Goal: Transaction & Acquisition: Purchase product/service

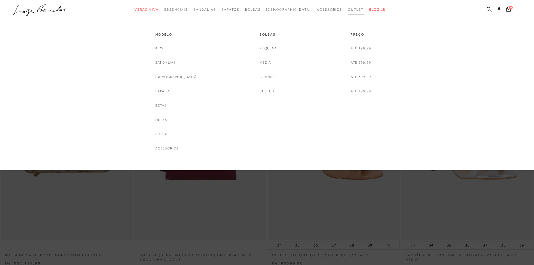
click at [348, 12] on link "Outlet" at bounding box center [356, 9] width 16 height 10
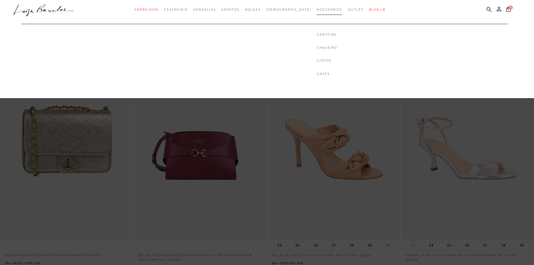
click at [321, 11] on span "Acessórios" at bounding box center [329, 10] width 25 height 4
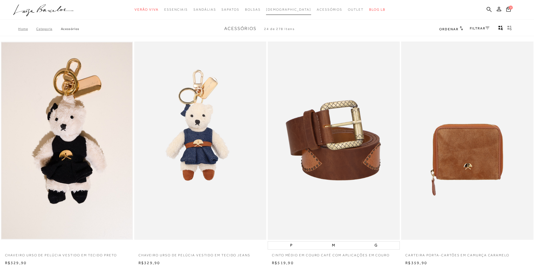
click at [279, 10] on span "[DEMOGRAPHIC_DATA]" at bounding box center [288, 10] width 45 height 4
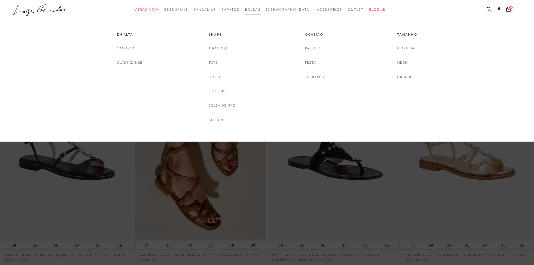
click at [261, 8] on span "Bolsas" at bounding box center [253, 10] width 16 height 4
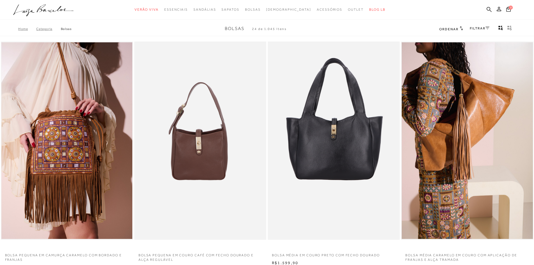
click at [456, 28] on span "Ordenar" at bounding box center [448, 29] width 19 height 4
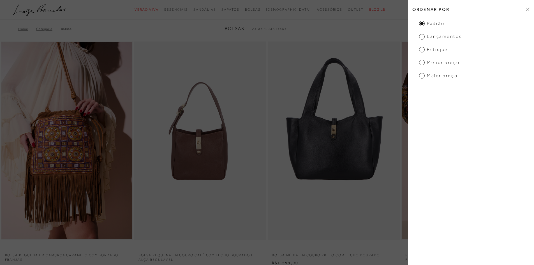
click at [435, 60] on span "Menor preço" at bounding box center [439, 62] width 40 height 6
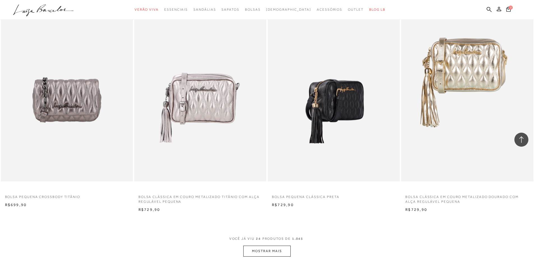
scroll to position [1233, 0]
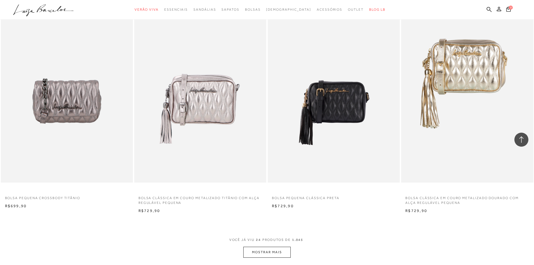
click at [265, 251] on button "MOSTRAR MAIS" at bounding box center [266, 252] width 47 height 11
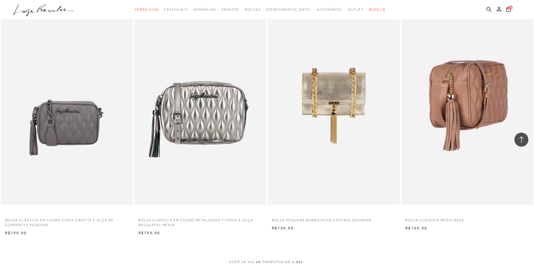
scroll to position [2718, 0]
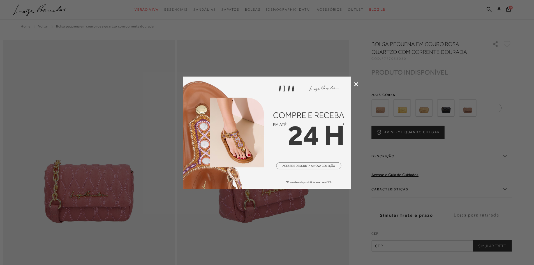
click at [354, 85] on icon at bounding box center [356, 84] width 4 height 4
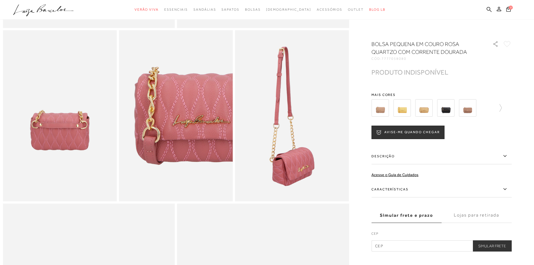
scroll to position [280, 0]
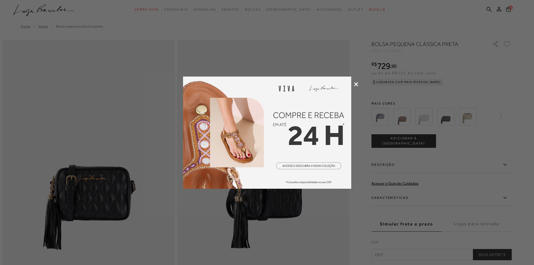
click at [355, 84] on icon at bounding box center [356, 84] width 4 height 4
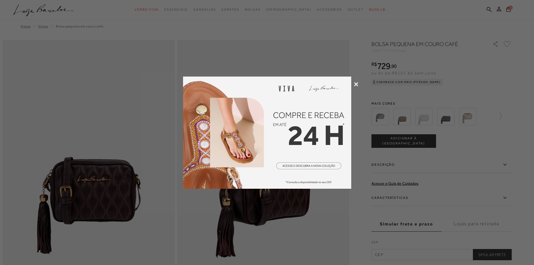
click at [346, 81] on img at bounding box center [267, 132] width 168 height 112
click at [357, 85] on icon at bounding box center [356, 84] width 4 height 4
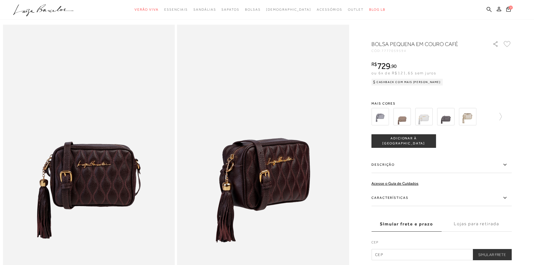
scroll to position [28, 0]
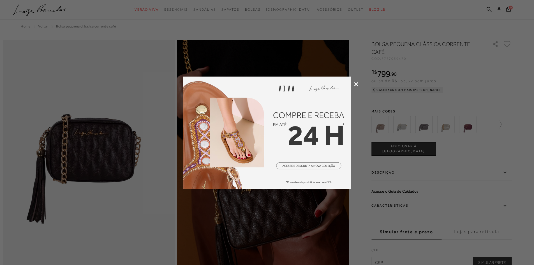
click at [357, 84] on icon at bounding box center [356, 84] width 4 height 4
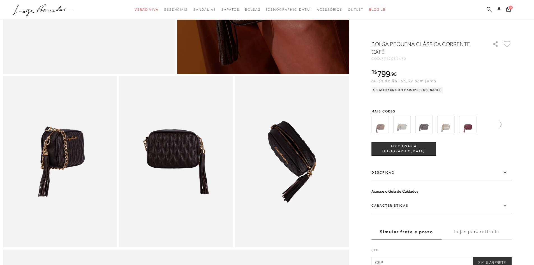
scroll to position [224, 0]
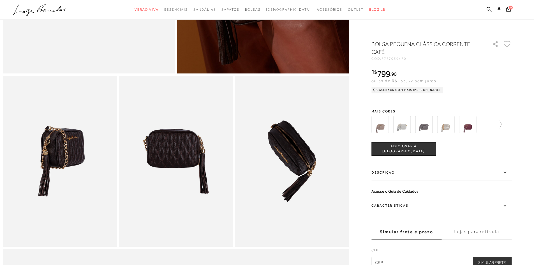
click at [304, 154] on img at bounding box center [292, 161] width 114 height 171
drag, startPoint x: 142, startPoint y: 157, endPoint x: 139, endPoint y: 159, distance: 3.8
click at [142, 158] on img at bounding box center [176, 161] width 114 height 171
click at [85, 156] on img at bounding box center [60, 161] width 114 height 171
